Goal: Information Seeking & Learning: Learn about a topic

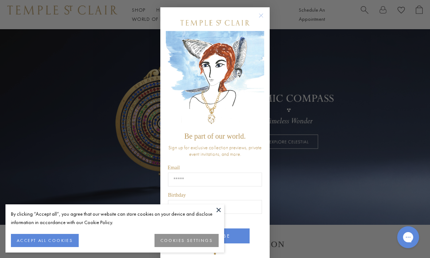
click at [258, 18] on circle "Close dialog" at bounding box center [261, 15] width 9 height 9
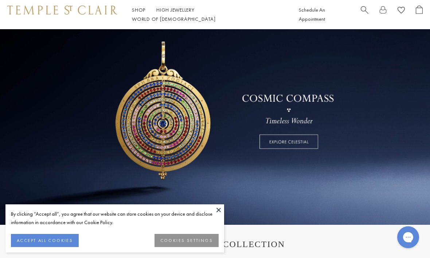
click at [188, 241] on button "COOKIES SETTINGS" at bounding box center [186, 239] width 64 height 13
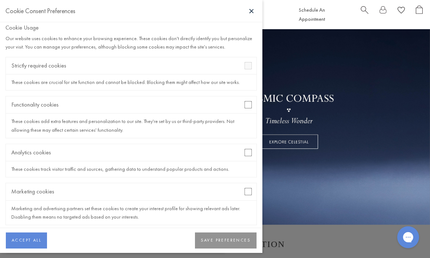
scroll to position [5, 0]
click at [224, 241] on button "SAVE PREFERENCES" at bounding box center [226, 240] width 62 height 16
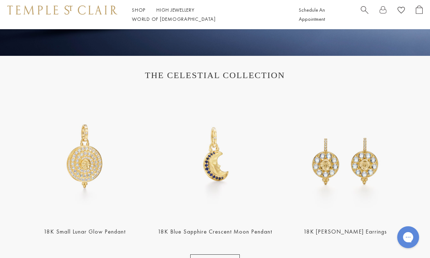
scroll to position [215, 0]
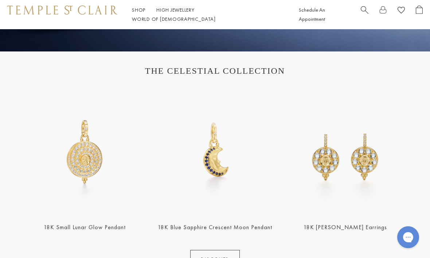
click at [357, 230] on link "18K [PERSON_NAME] Earrings" at bounding box center [344, 227] width 83 height 8
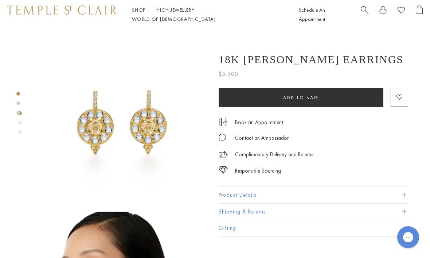
click at [138, 8] on div "Shop Shop Categories Amulets Pendants & Charms Lockets Chains & Leather Cords E…" at bounding box center [215, 14] width 430 height 29
click at [141, 12] on link "Shop Shop" at bounding box center [138, 10] width 13 height 7
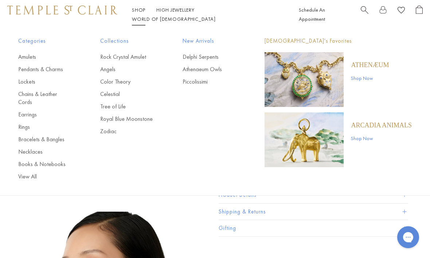
click at [25, 123] on link "Rings" at bounding box center [44, 127] width 53 height 8
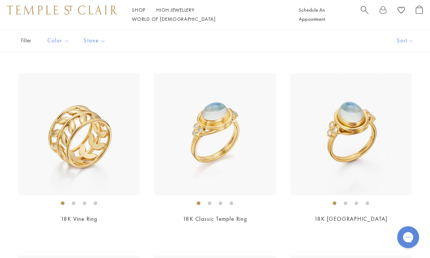
scroll to position [409, 0]
click at [244, 216] on link "18K Classic Temple Ring" at bounding box center [215, 219] width 64 height 8
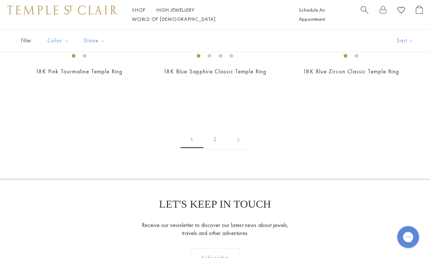
scroll to position [2554, 0]
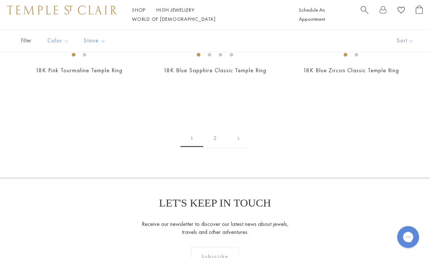
click at [215, 135] on link "2" at bounding box center [215, 139] width 24 height 20
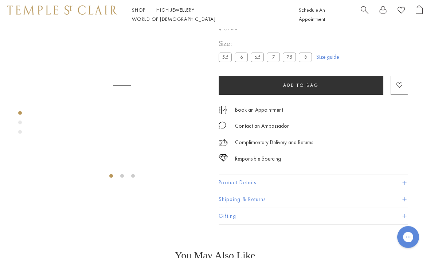
scroll to position [29, 0]
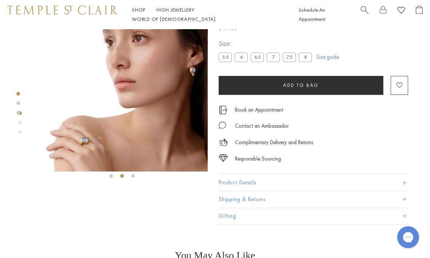
click at [113, 139] on img at bounding box center [121, 85] width 171 height 171
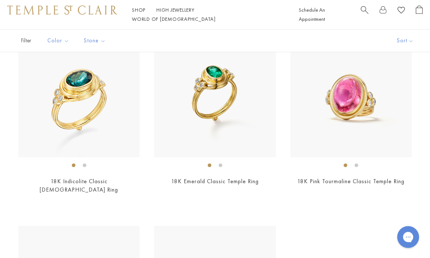
scroll to position [85, 0]
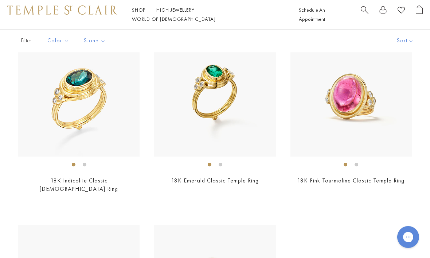
click at [94, 195] on div "$7,000" at bounding box center [78, 199] width 121 height 8
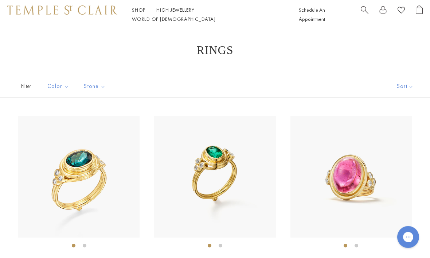
scroll to position [0, 0]
